Goal: Task Accomplishment & Management: Manage account settings

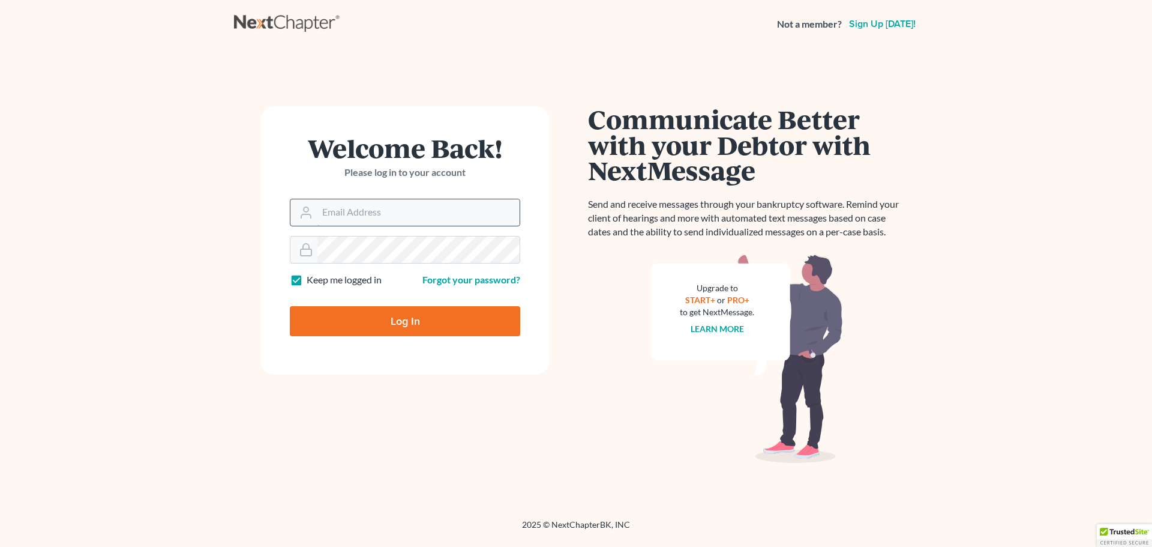
click at [365, 207] on input "Email Address" at bounding box center [418, 212] width 202 height 26
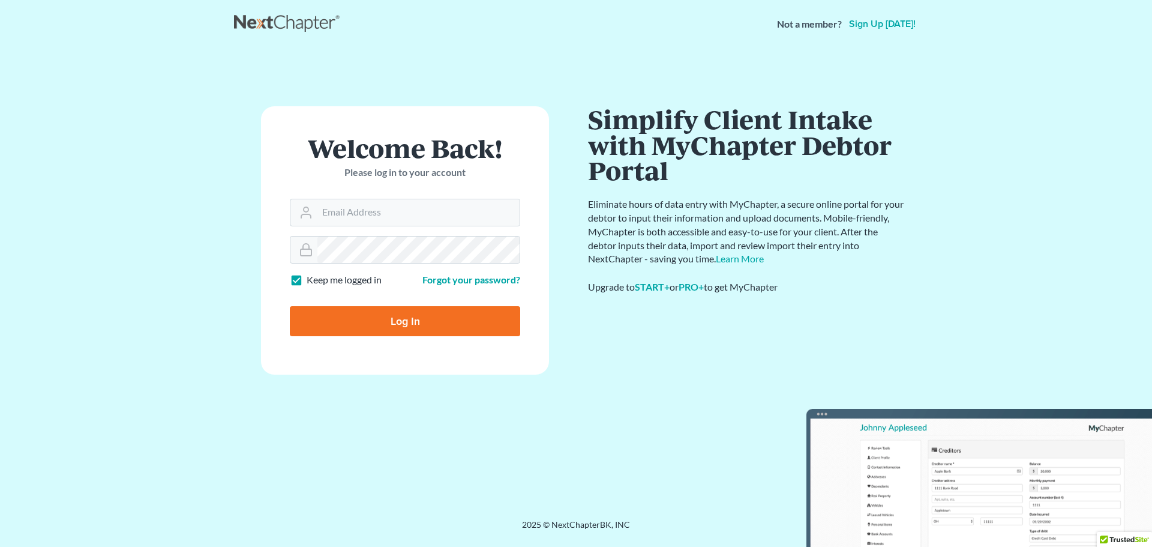
click at [232, 117] on main "Welcome Back! Please log in to your account Email Address Password Keep me logg…" at bounding box center [576, 269] width 1152 height 442
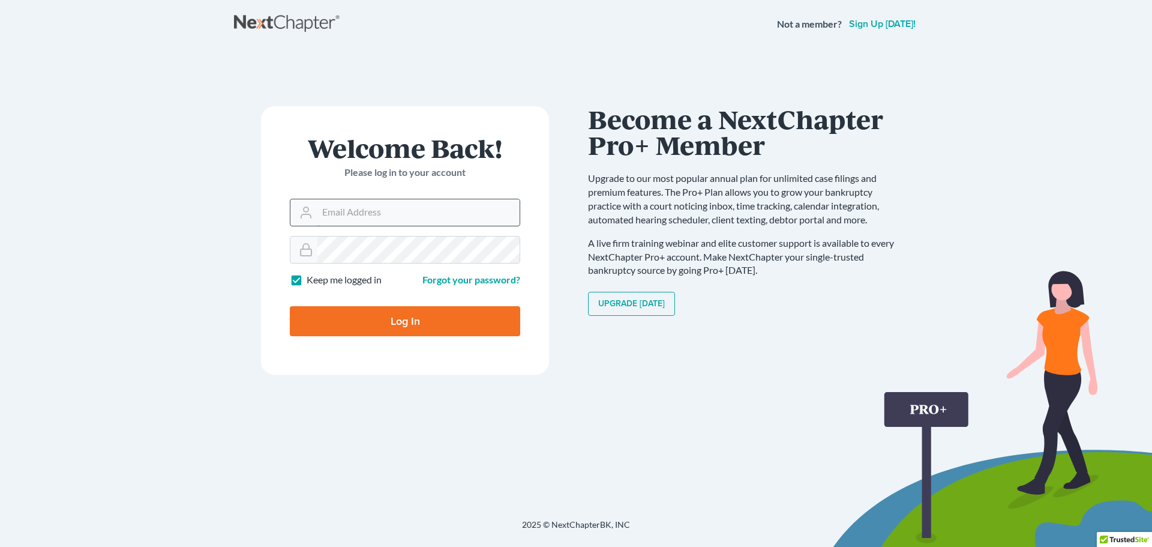
click at [339, 217] on input "Email Address" at bounding box center [418, 212] width 202 height 26
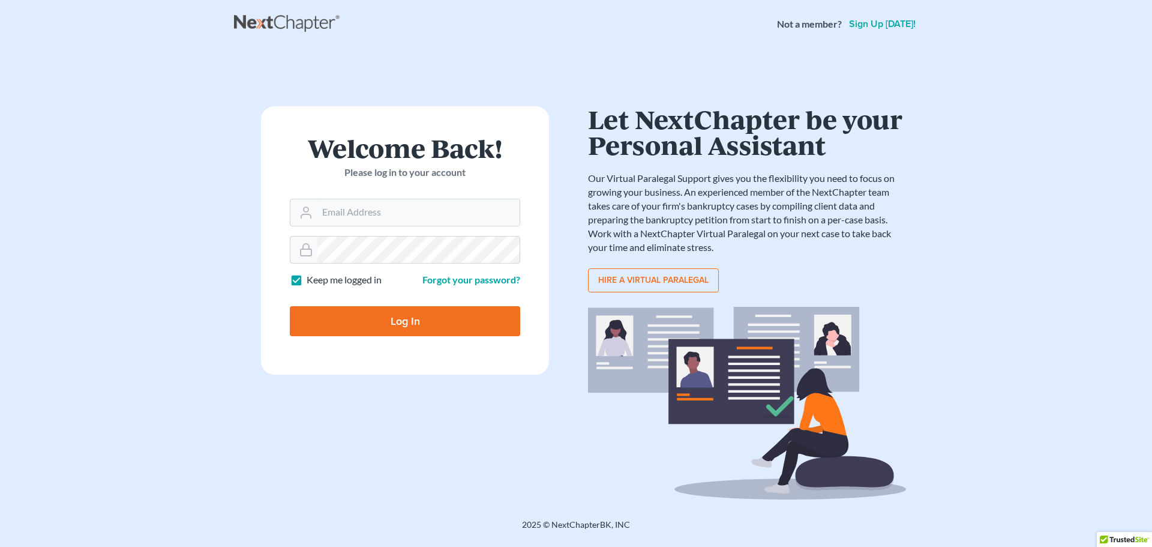
drag, startPoint x: 297, startPoint y: 104, endPoint x: 295, endPoint y: 82, distance: 22.9
click at [298, 91] on div "Welcome Back! Please log in to your account Email Address Password Keep me logg…" at bounding box center [576, 268] width 684 height 383
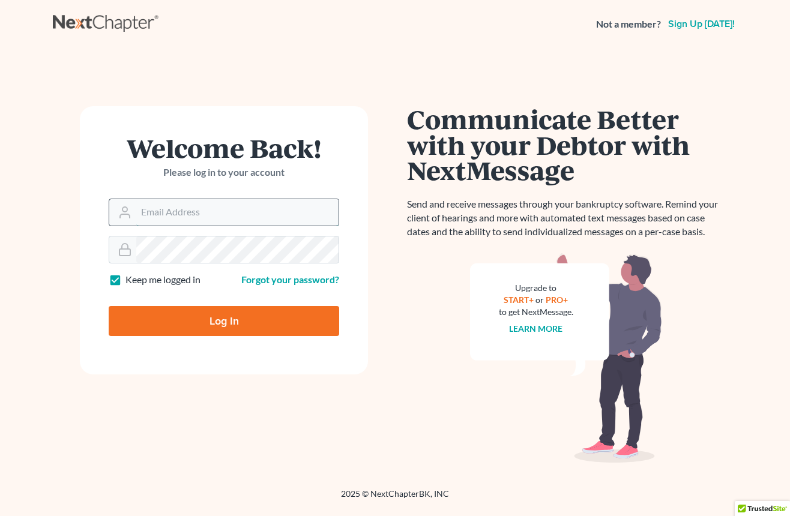
click at [213, 218] on input "Email Address" at bounding box center [237, 212] width 202 height 26
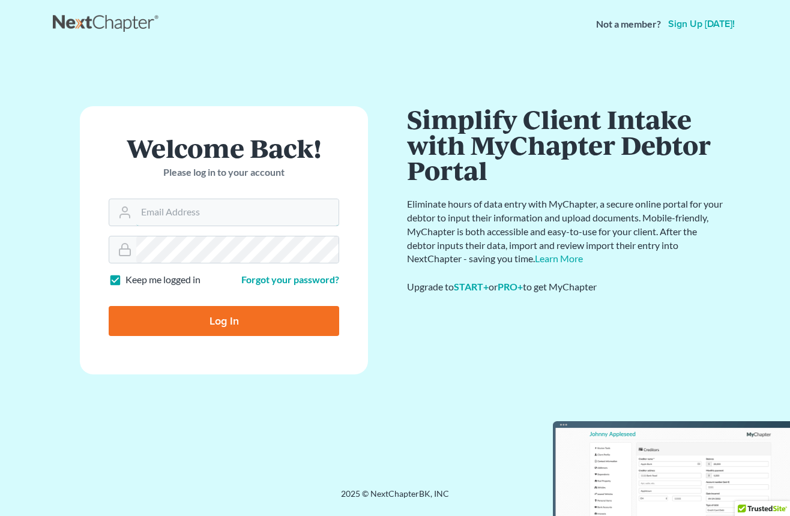
type input "[EMAIL_ADDRESS][DOMAIN_NAME]"
